Goal: Transaction & Acquisition: Purchase product/service

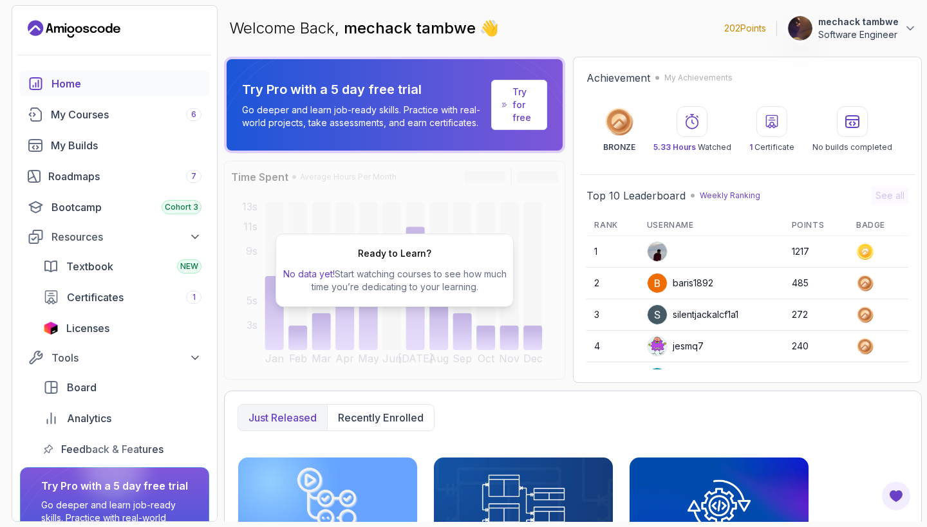
click at [523, 104] on p "Try for free" at bounding box center [524, 105] width 24 height 39
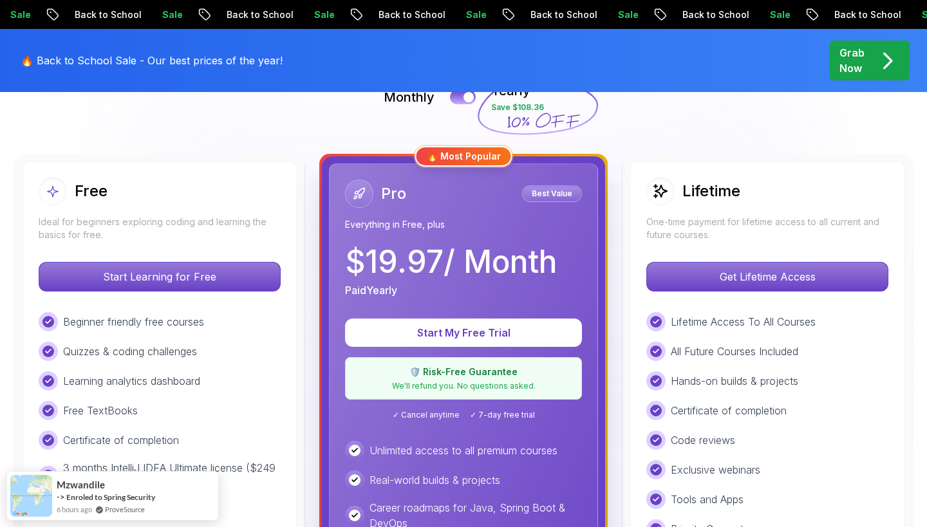
scroll to position [318, 0]
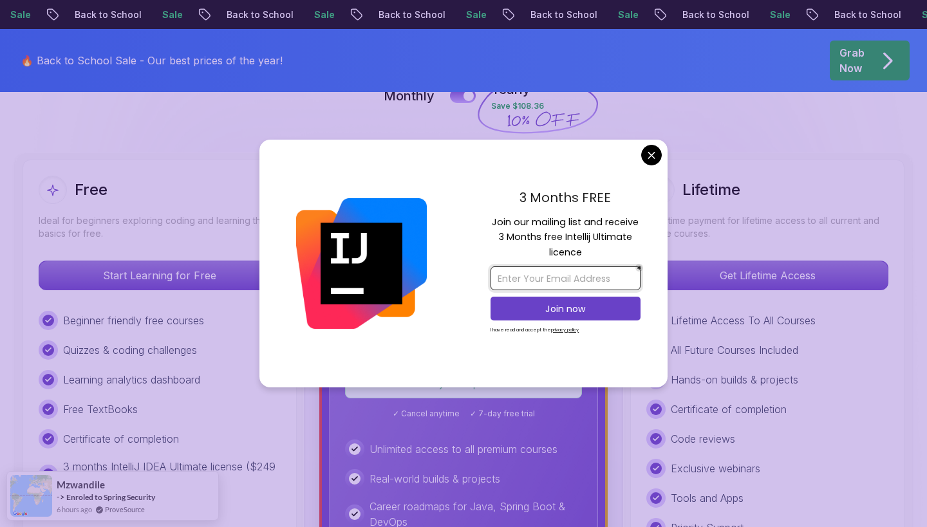
click at [518, 277] on input "email" at bounding box center [565, 278] width 150 height 24
type input "[EMAIL_ADDRESS][DOMAIN_NAME]"
click at [571, 310] on p "Join now" at bounding box center [566, 308] width 122 height 13
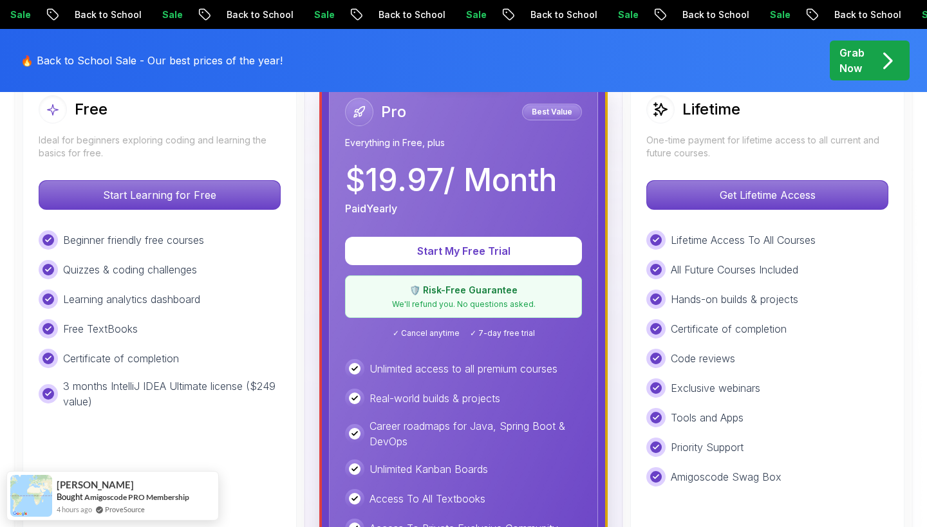
scroll to position [395, 0]
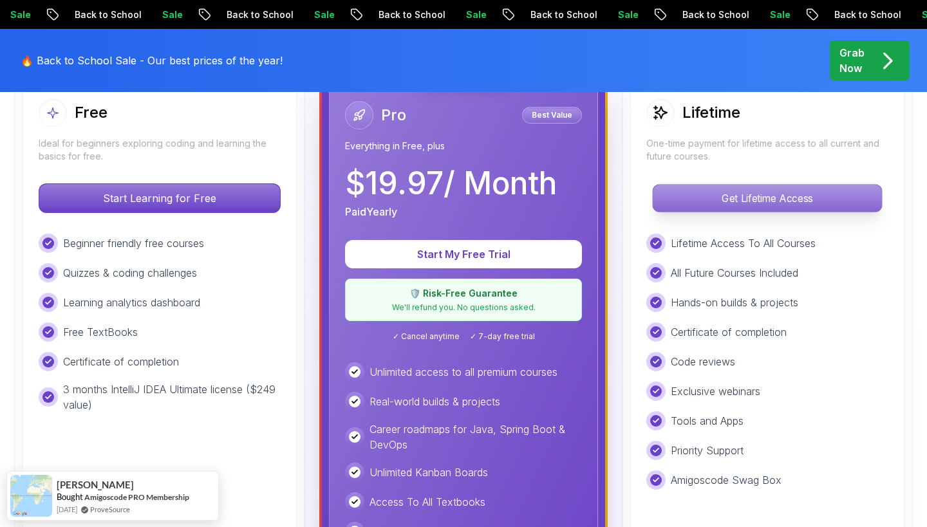
click at [739, 200] on p "Get Lifetime Access" at bounding box center [767, 198] width 228 height 27
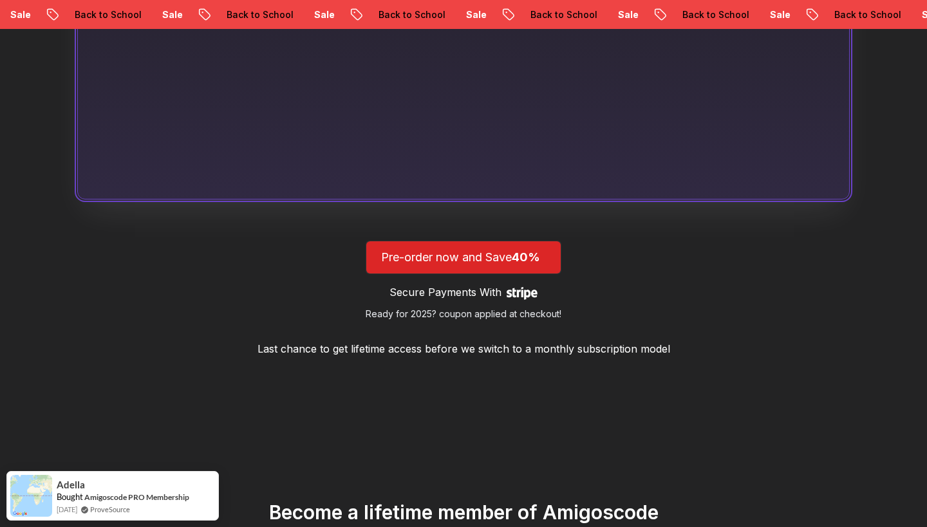
scroll to position [1097, 0]
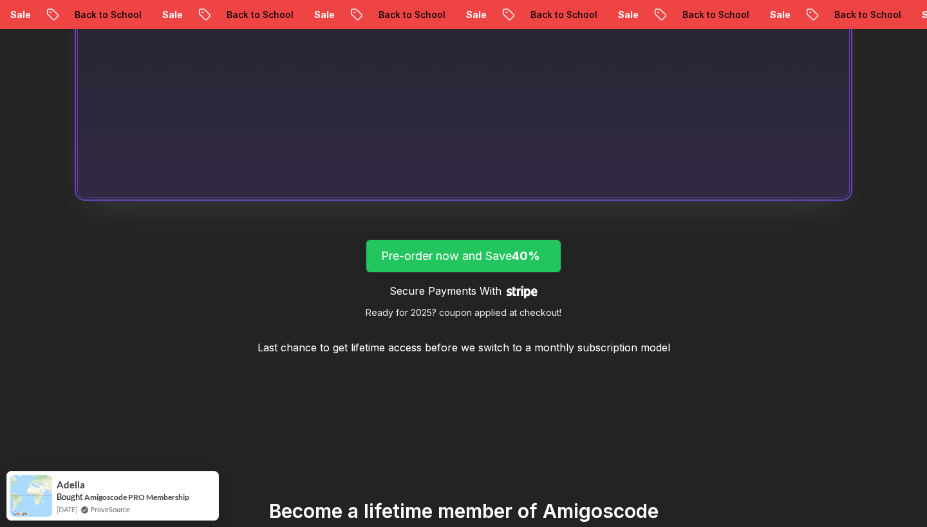
click at [501, 256] on p "Pre-order now and Save 40%" at bounding box center [463, 256] width 165 height 18
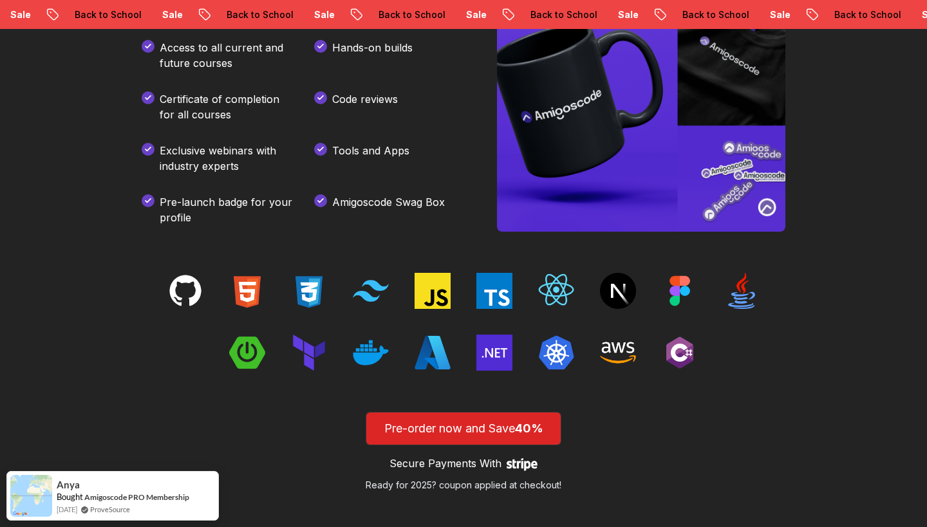
scroll to position [1874, 0]
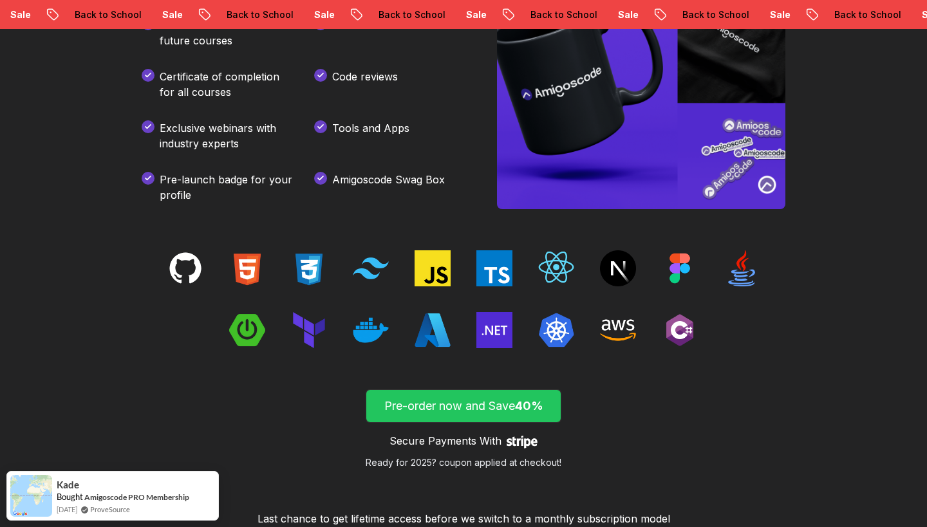
click at [526, 400] on span "40%" at bounding box center [529, 406] width 28 height 14
